Goal: Check status: Check status

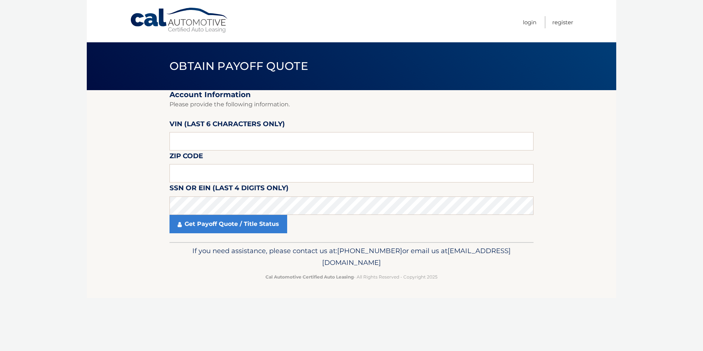
click at [213, 152] on fieldset "Account Information Please provide the following information. [PERSON_NAME] (la…" at bounding box center [351, 166] width 364 height 152
click at [217, 147] on input "text" at bounding box center [351, 141] width 364 height 18
click at [217, 143] on input "text" at bounding box center [351, 141] width 364 height 18
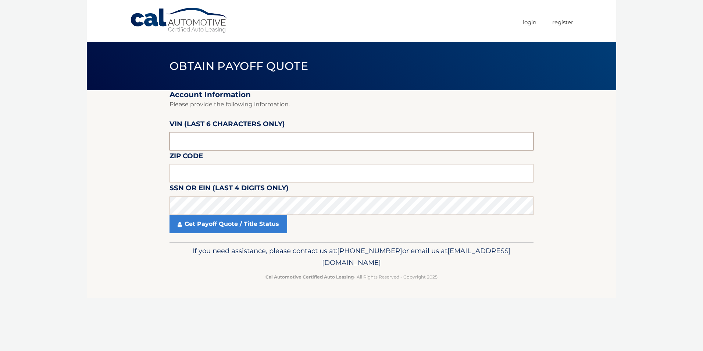
paste input "KM8R7D"
click at [209, 146] on input "KM8R7D" at bounding box center [351, 141] width 364 height 18
type input "584694"
click at [193, 176] on input "text" at bounding box center [351, 173] width 364 height 18
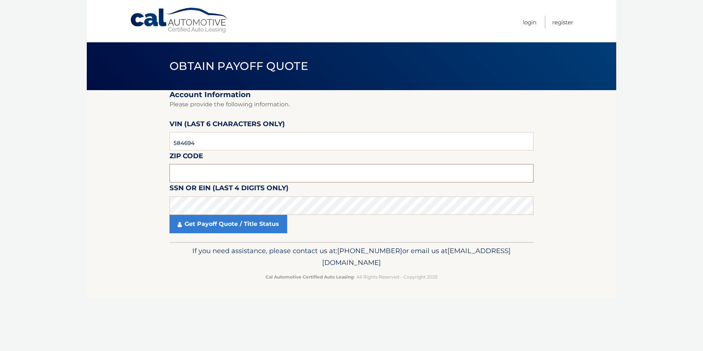
click at [263, 177] on input "text" at bounding box center [351, 173] width 364 height 18
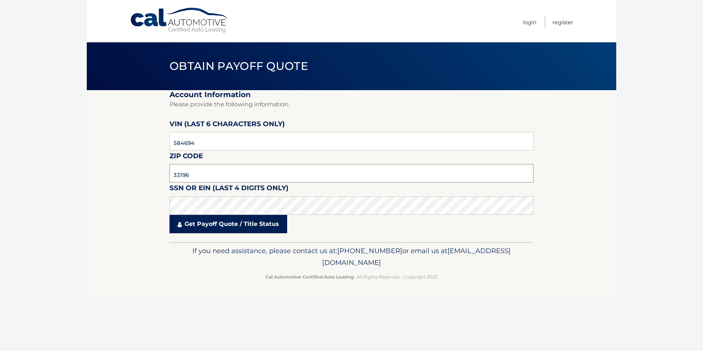
type input "33196"
click at [222, 221] on link "Get Payoff Quote / Title Status" at bounding box center [228, 224] width 118 height 18
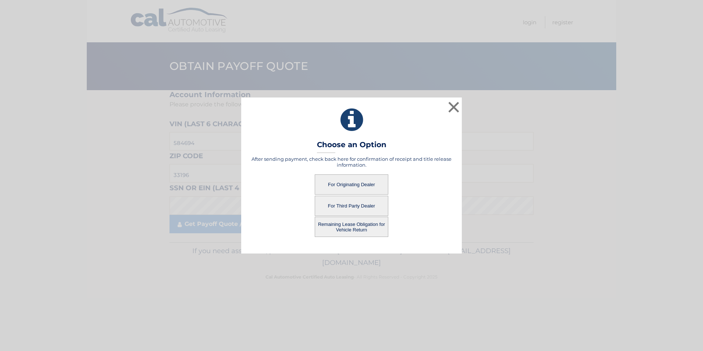
click at [368, 186] on button "For Originating Dealer" at bounding box center [352, 184] width 74 height 20
click at [352, 183] on button "For Originating Dealer" at bounding box center [352, 184] width 74 height 20
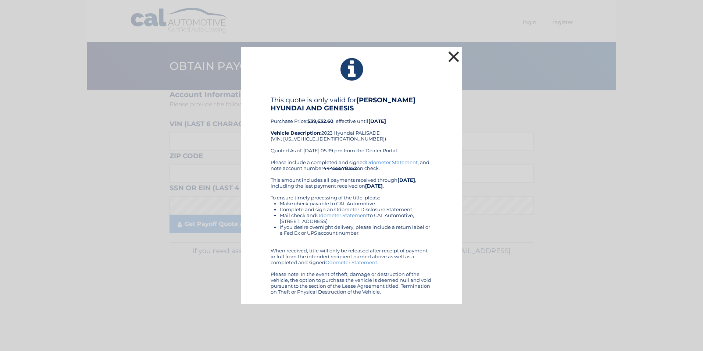
click at [456, 56] on button "×" at bounding box center [453, 56] width 15 height 15
